Goal: Check status

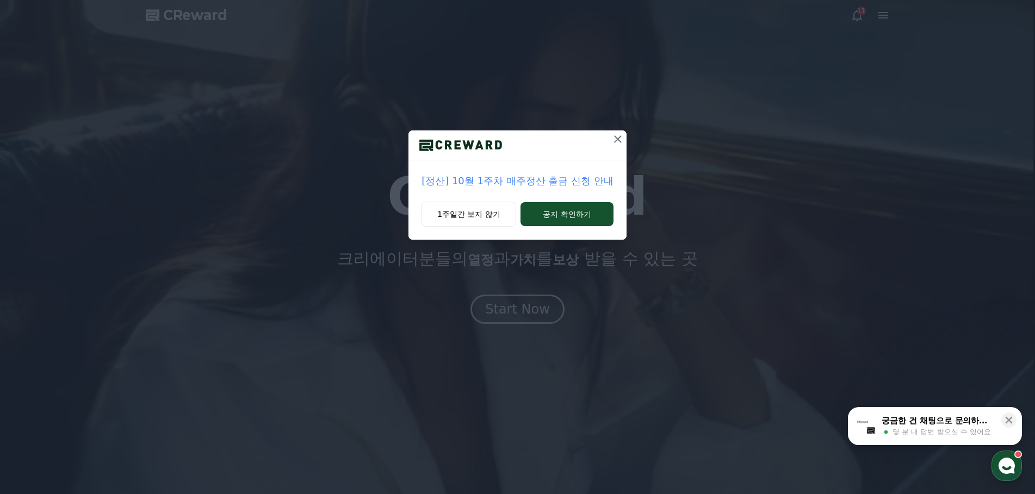
click at [618, 138] on icon at bounding box center [618, 139] width 8 height 8
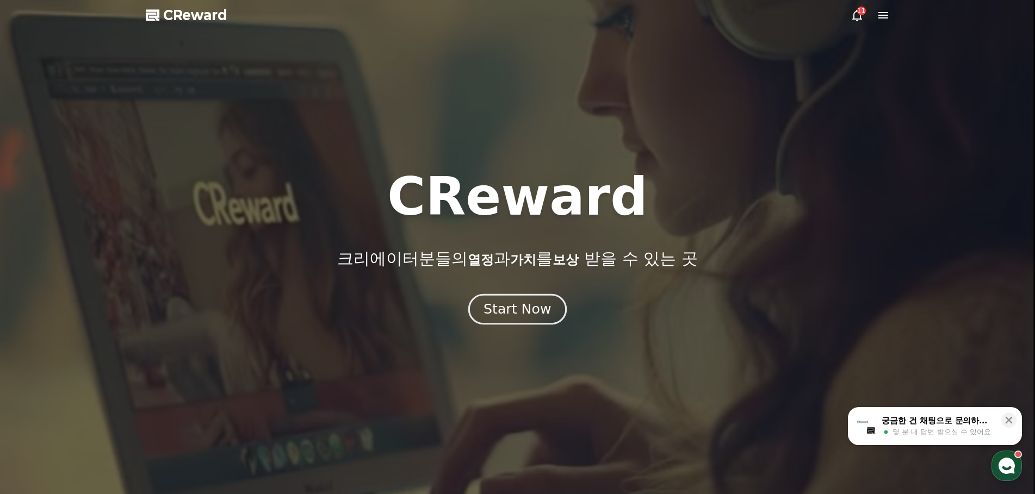
click at [522, 312] on div "Start Now" at bounding box center [517, 309] width 67 height 18
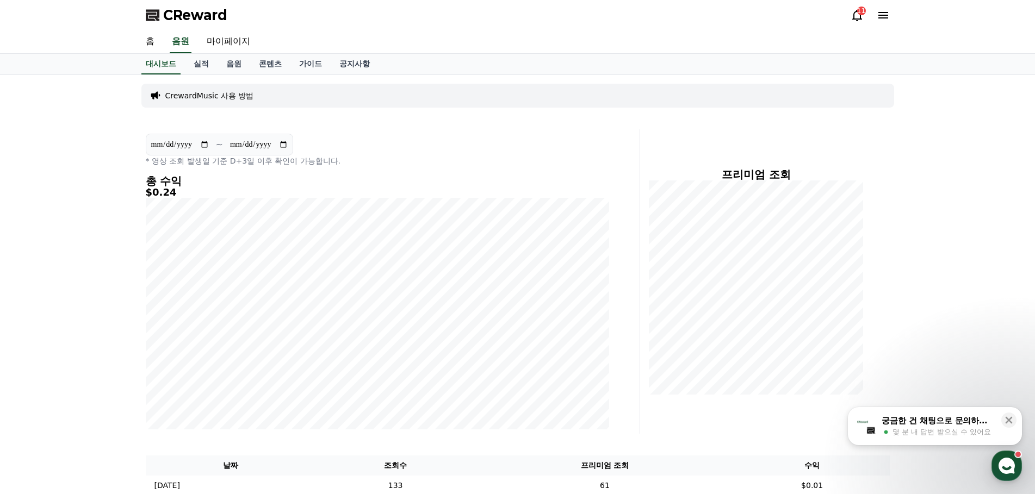
click at [853, 10] on icon at bounding box center [857, 15] width 13 height 13
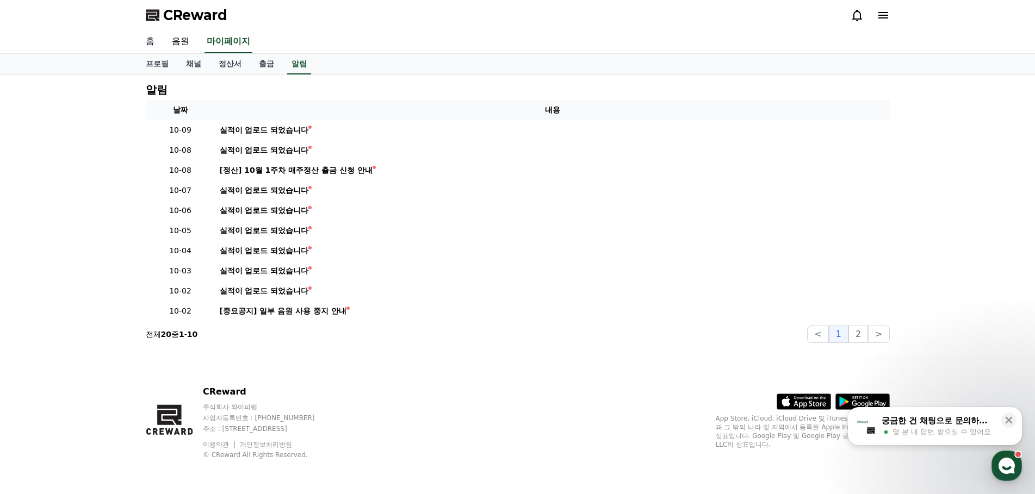
click at [154, 44] on link "홈" at bounding box center [150, 41] width 26 height 23
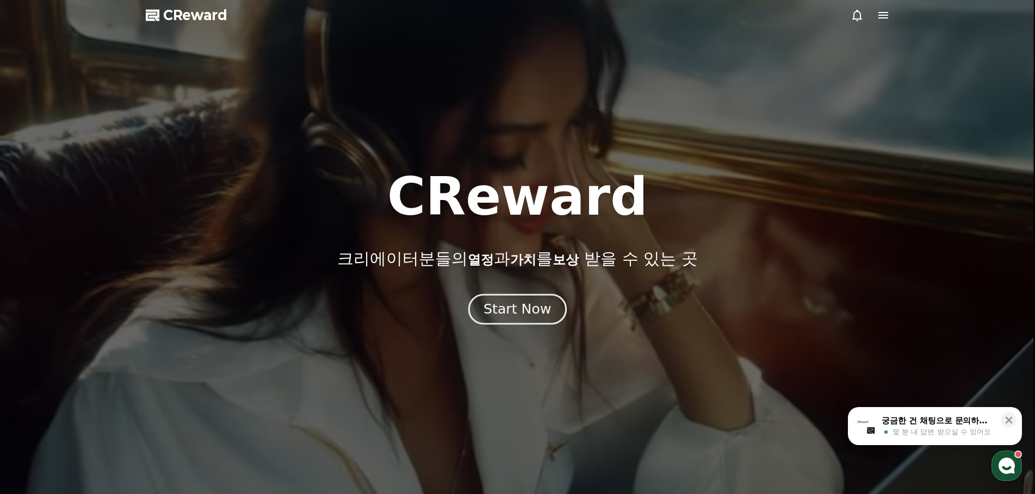
click at [535, 319] on button "Start Now" at bounding box center [517, 309] width 98 height 31
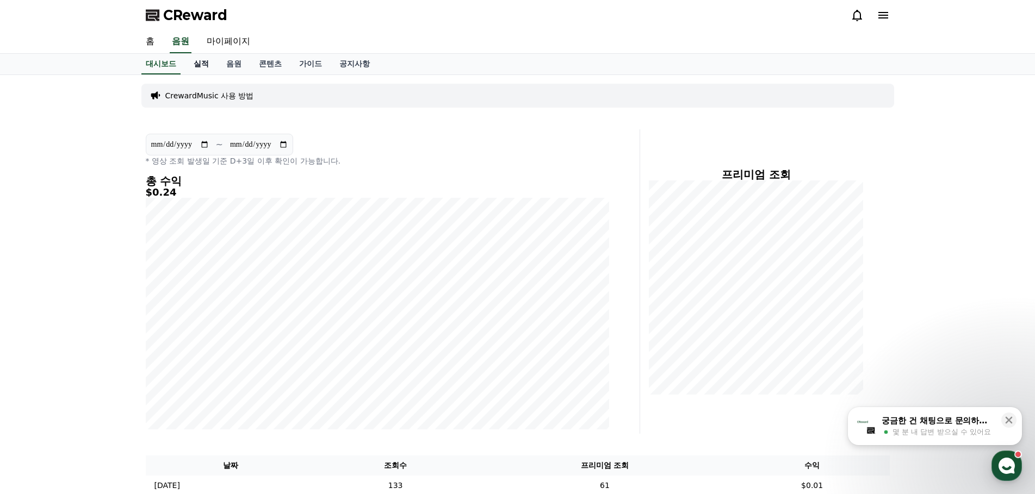
click at [200, 68] on link "실적" at bounding box center [201, 64] width 33 height 21
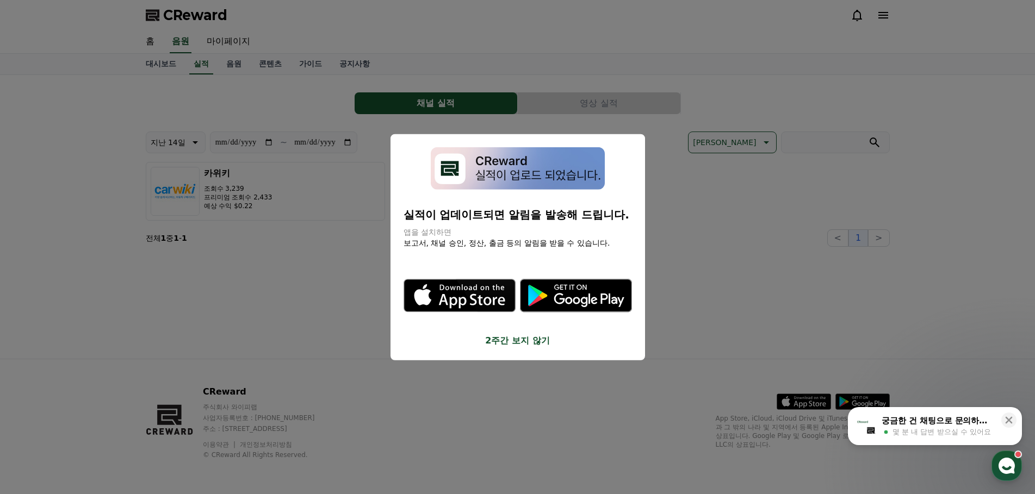
click at [337, 308] on button "close modal" at bounding box center [517, 247] width 1035 height 494
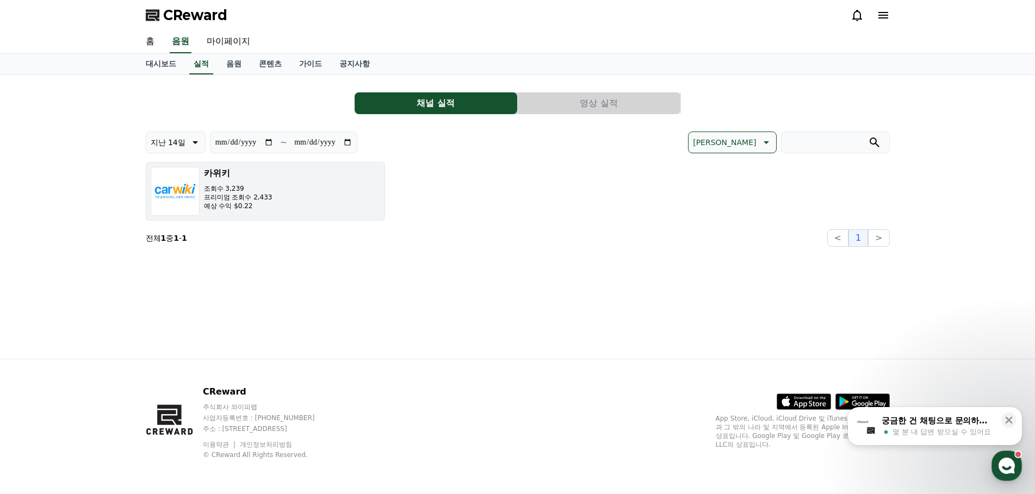
click at [257, 217] on button "카위키 조회수 3,239 프리미엄 조회수 2,433 예상 수익 $0.22" at bounding box center [265, 191] width 239 height 59
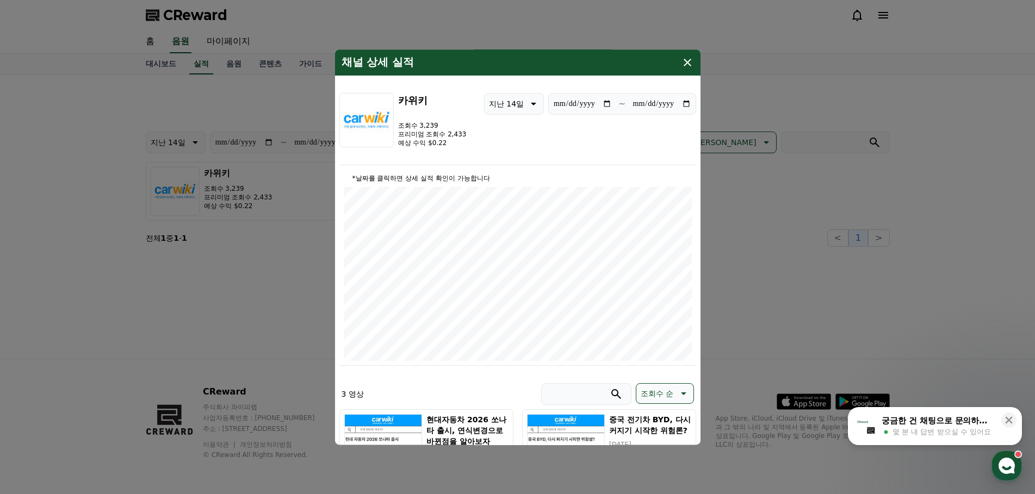
click at [531, 108] on icon "modal" at bounding box center [532, 103] width 13 height 13
click at [529, 217] on div "최신일 지난 7일 지난 14일 지난 30일 지난 90일" at bounding box center [514, 188] width 59 height 137
click at [510, 221] on button "지난 30일" at bounding box center [507, 217] width 44 height 24
click at [527, 108] on icon "modal" at bounding box center [532, 103] width 13 height 13
click at [511, 244] on button "지난 90일" at bounding box center [507, 245] width 44 height 24
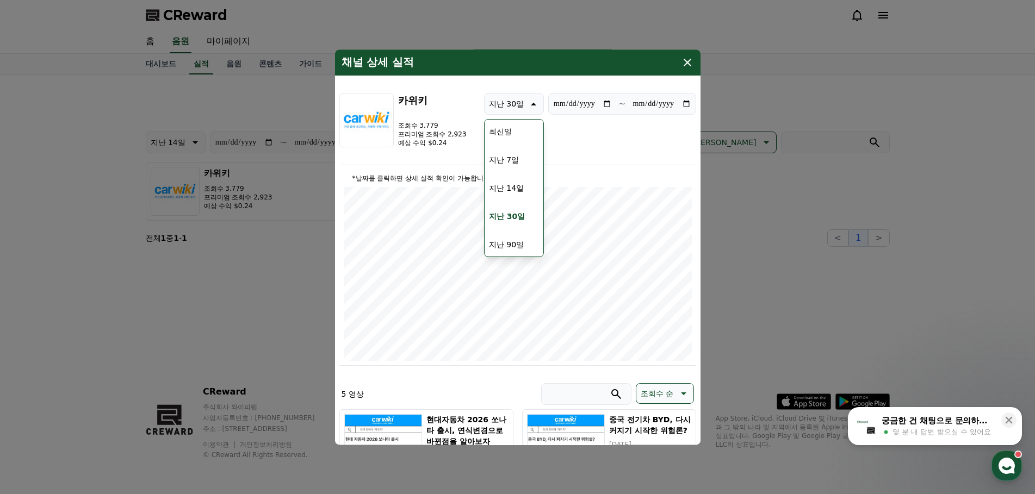
type input "**********"
drag, startPoint x: 444, startPoint y: 140, endPoint x: 421, endPoint y: 141, distance: 22.9
click at [421, 141] on p "예상 수익 $0.24" at bounding box center [432, 143] width 69 height 9
click at [796, 189] on button "close modal" at bounding box center [517, 247] width 1035 height 494
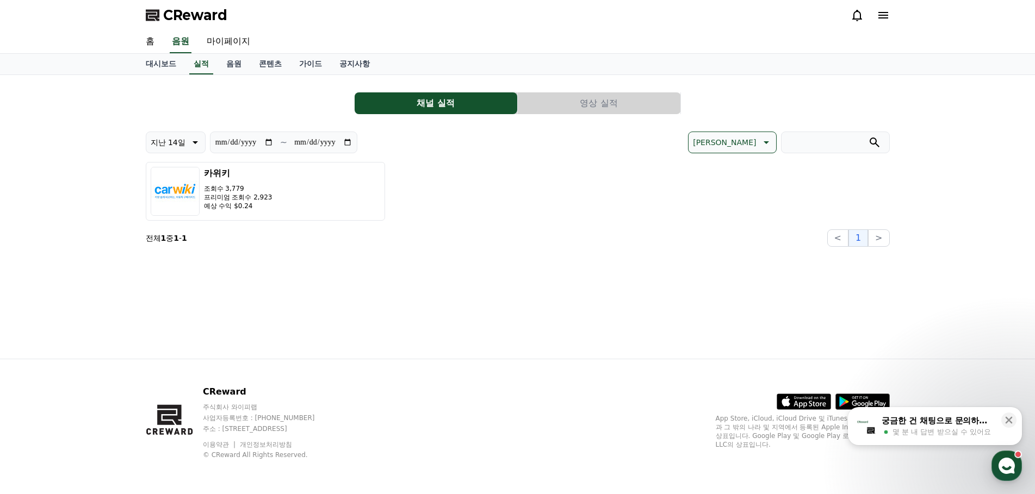
click at [432, 163] on div "카위키 조회수 3,779 프리미엄 조회수 2,923 예상 수익 $0.24" at bounding box center [518, 191] width 744 height 59
click at [598, 102] on button "영상 실적" at bounding box center [599, 103] width 163 height 22
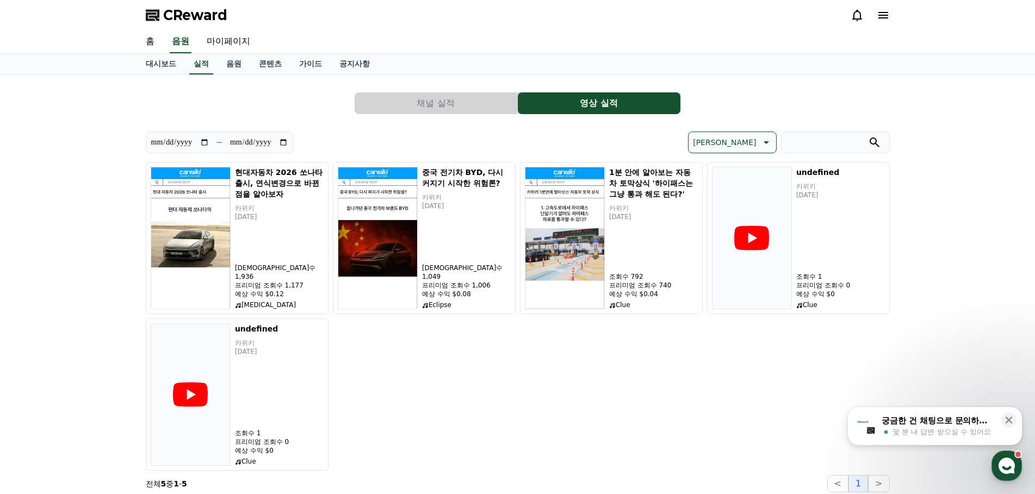
click at [313, 106] on div "채널 실적 영상 실적" at bounding box center [518, 103] width 744 height 22
click at [316, 98] on div "채널 실적 영상 실적" at bounding box center [518, 103] width 744 height 22
click at [317, 99] on div "채널 실적 영상 실적" at bounding box center [518, 103] width 744 height 22
click at [318, 100] on div "채널 실적 영상 실적" at bounding box center [518, 103] width 744 height 22
click at [318, 101] on div "채널 실적 영상 실적" at bounding box center [518, 103] width 744 height 22
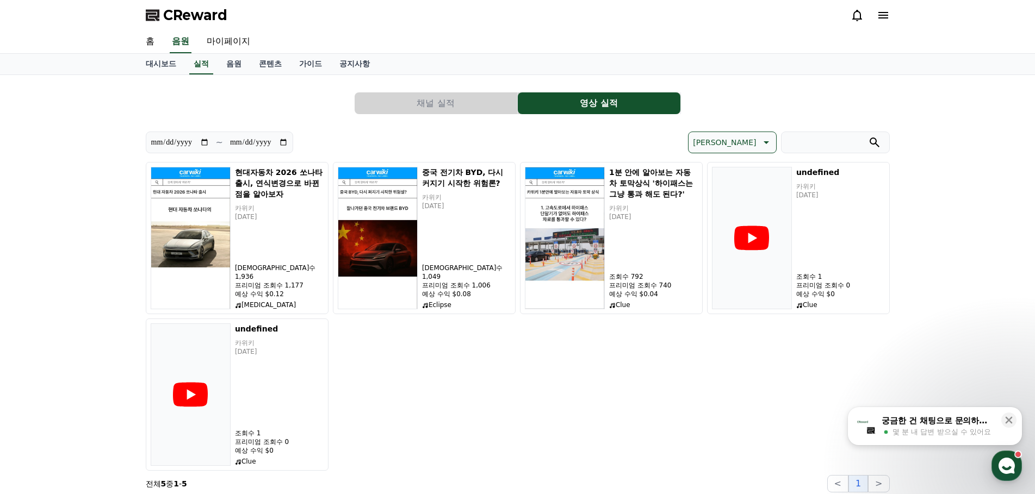
click at [318, 101] on div "채널 실적 영상 실적" at bounding box center [518, 103] width 744 height 22
click at [319, 101] on div "채널 실적 영상 실적" at bounding box center [518, 103] width 744 height 22
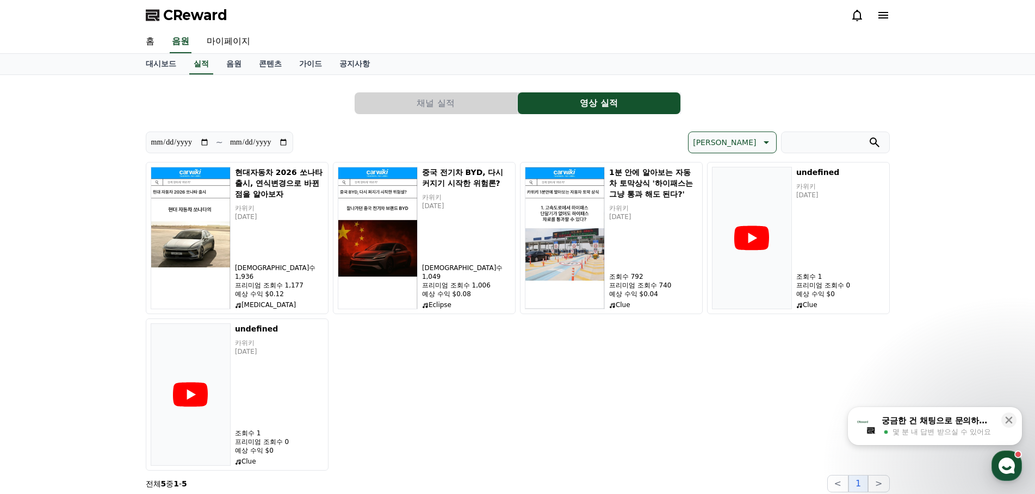
click at [319, 101] on div "채널 실적 영상 실적" at bounding box center [518, 103] width 744 height 22
click at [583, 354] on div "현대자동차 2026 쏘나타 출시, 연식변경으로 바뀐점을 알아보자 카위키 [DATE] 조회수 1,936 프리미엄 조회수 1,177 예상 수익 $…" at bounding box center [518, 316] width 744 height 309
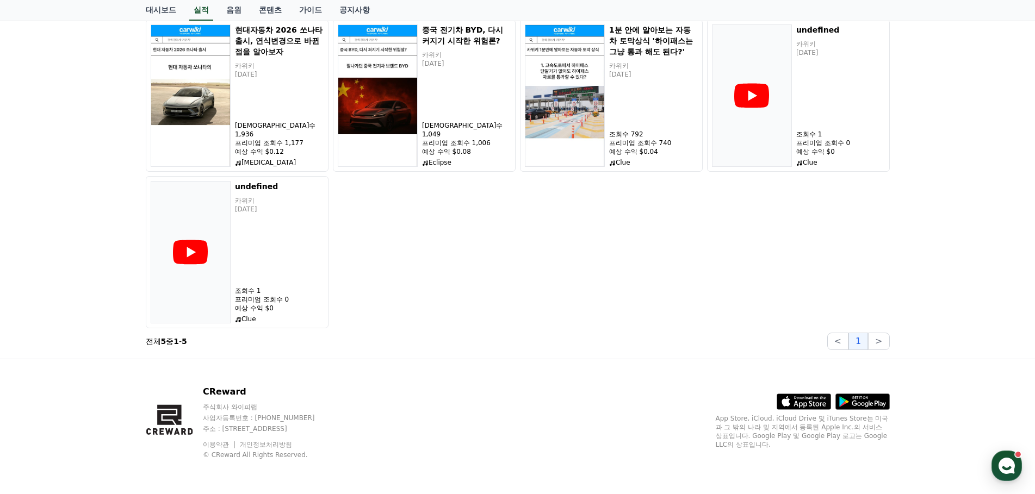
click at [573, 300] on div "현대자동차 2026 쏘나타 출시, 연식변경으로 바뀐점을 알아보자 카위키 [DATE] 조회수 1,936 프리미엄 조회수 1,177 예상 수익 $…" at bounding box center [518, 174] width 744 height 309
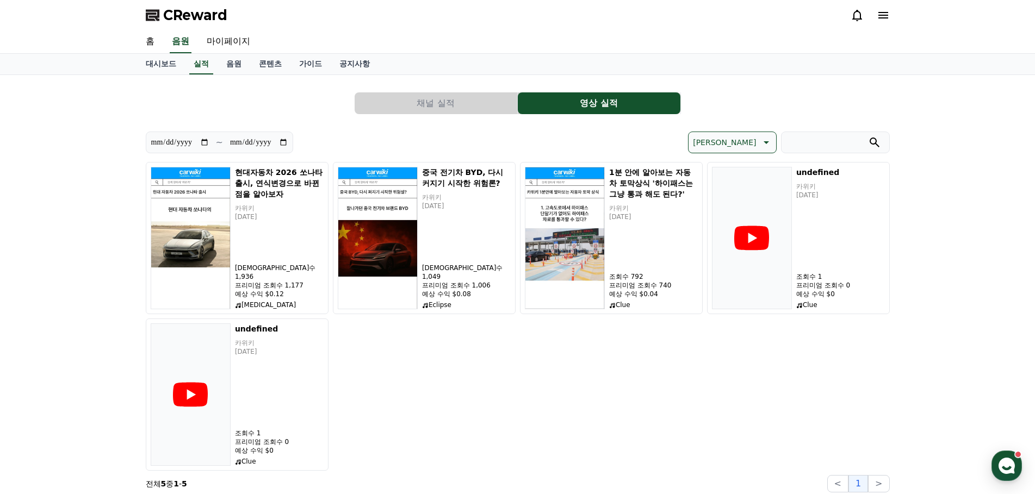
click at [587, 348] on div "현대자동차 2026 쏘나타 출시, 연식변경으로 바뀐점을 알아보자 카위키 [DATE] 조회수 1,936 프리미엄 조회수 1,177 예상 수익 $…" at bounding box center [518, 316] width 744 height 309
drag, startPoint x: 86, startPoint y: 120, endPoint x: 110, endPoint y: 78, distance: 48.5
click at [89, 115] on div "**********" at bounding box center [517, 288] width 1035 height 426
